Goal: Transaction & Acquisition: Purchase product/service

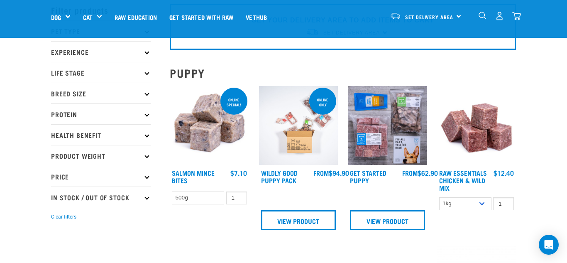
scroll to position [31, 0]
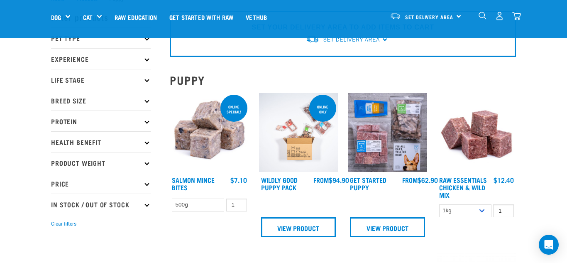
click at [301, 169] on img at bounding box center [298, 132] width 79 height 79
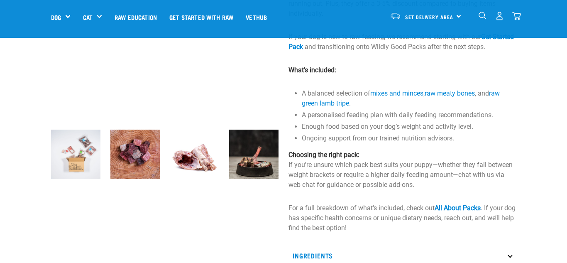
scroll to position [166, 0]
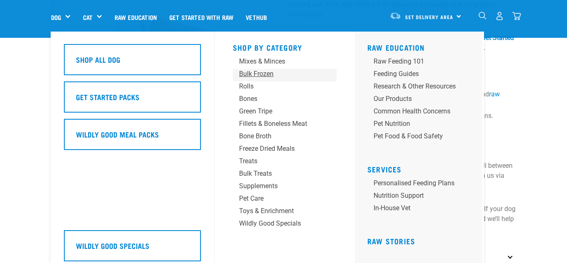
click at [269, 72] on div "Bulk Frozen" at bounding box center [278, 74] width 78 height 10
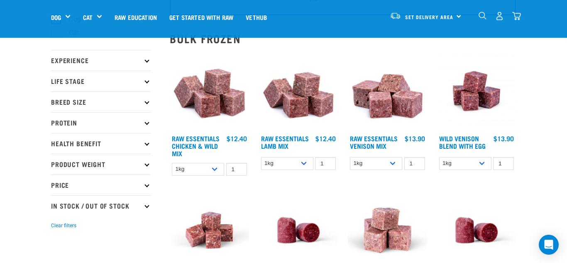
scroll to position [74, 0]
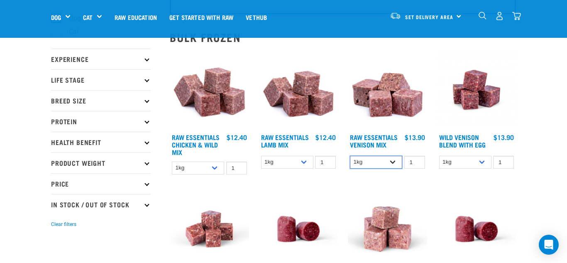
click at [369, 167] on select "1kg 3kg Bulk (20kg)" at bounding box center [376, 162] width 52 height 13
click at [350, 156] on select "1kg 3kg Bulk (20kg)" at bounding box center [376, 162] width 52 height 13
click at [373, 161] on select "1kg 3kg Bulk (20kg)" at bounding box center [376, 162] width 52 height 13
select select "711"
click at [350, 156] on select "1kg 3kg Bulk (20kg)" at bounding box center [376, 162] width 52 height 13
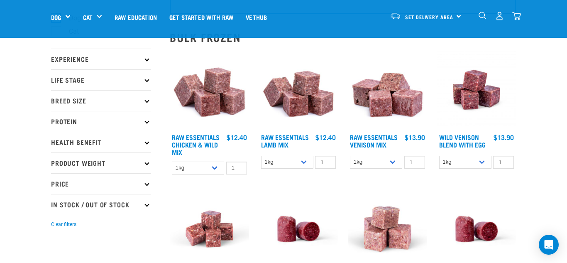
click at [374, 173] on div "Raw Essentials Venison Mix 1 0 100 0 100 0 100" at bounding box center [387, 114] width 89 height 139
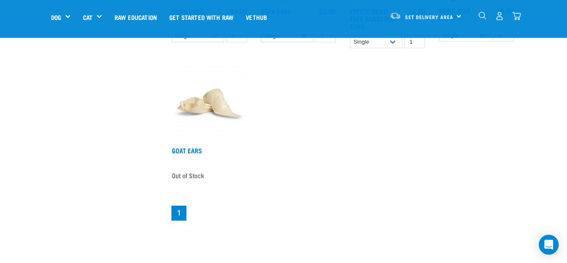
scroll to position [1004, 0]
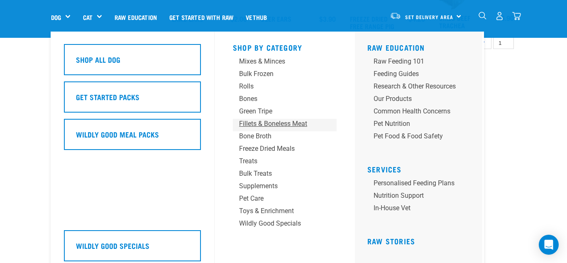
click at [276, 121] on div "Fillets & Boneless Meat" at bounding box center [278, 124] width 78 height 10
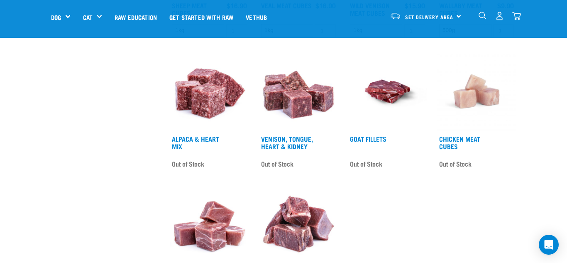
scroll to position [485, 0]
